Goal: Task Accomplishment & Management: Manage account settings

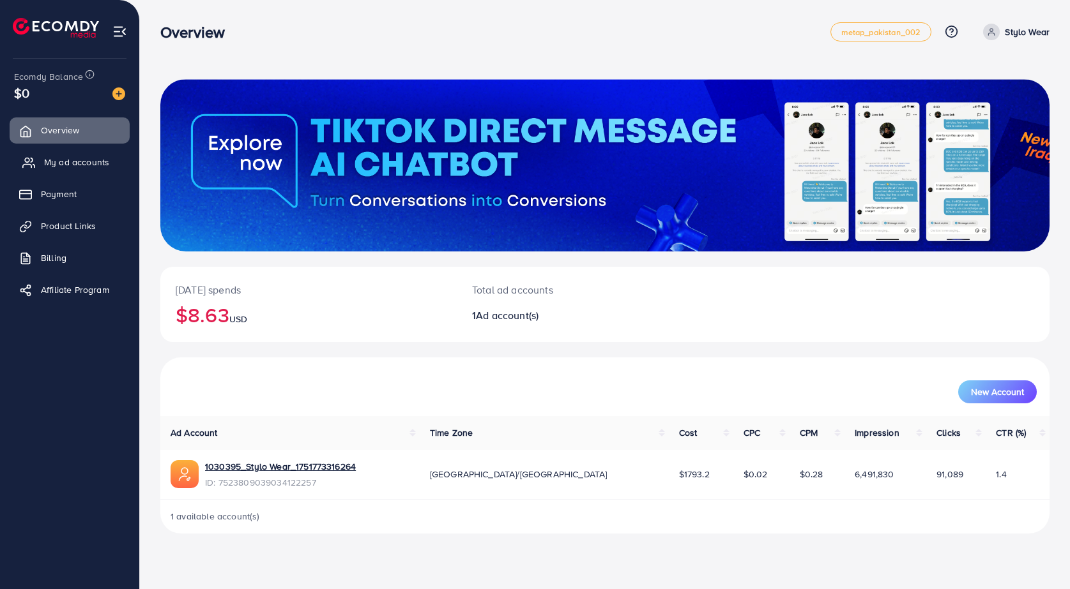
click at [89, 162] on span "My ad accounts" at bounding box center [76, 162] width 65 height 13
